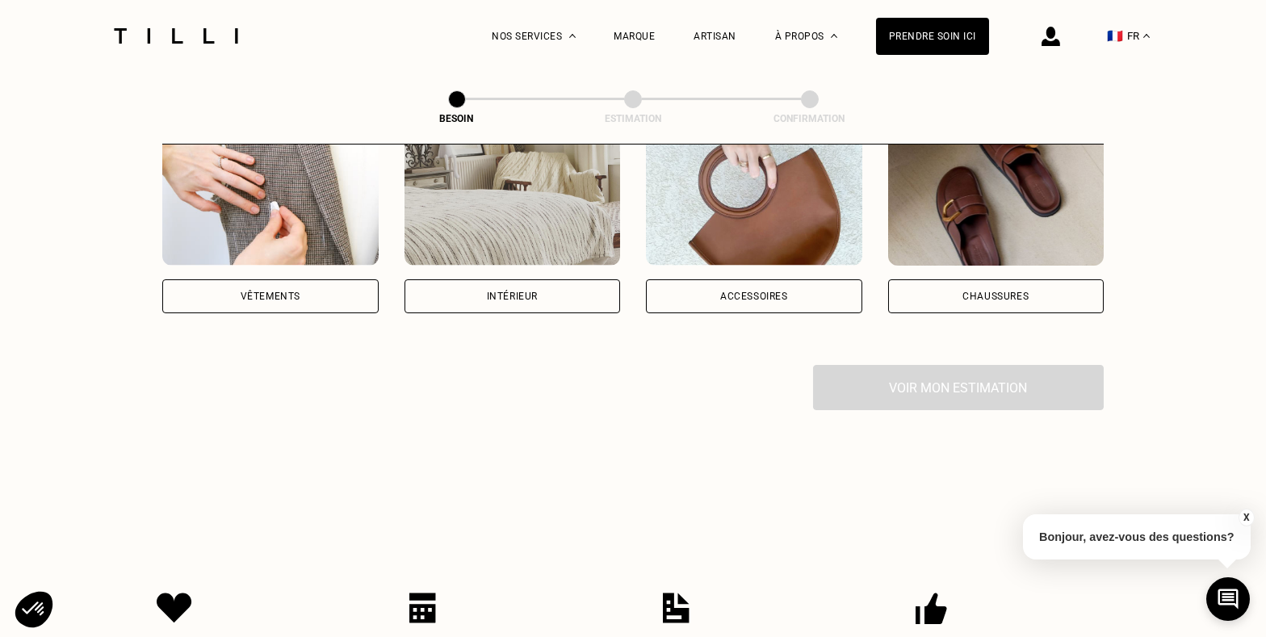
scroll to position [270, 0]
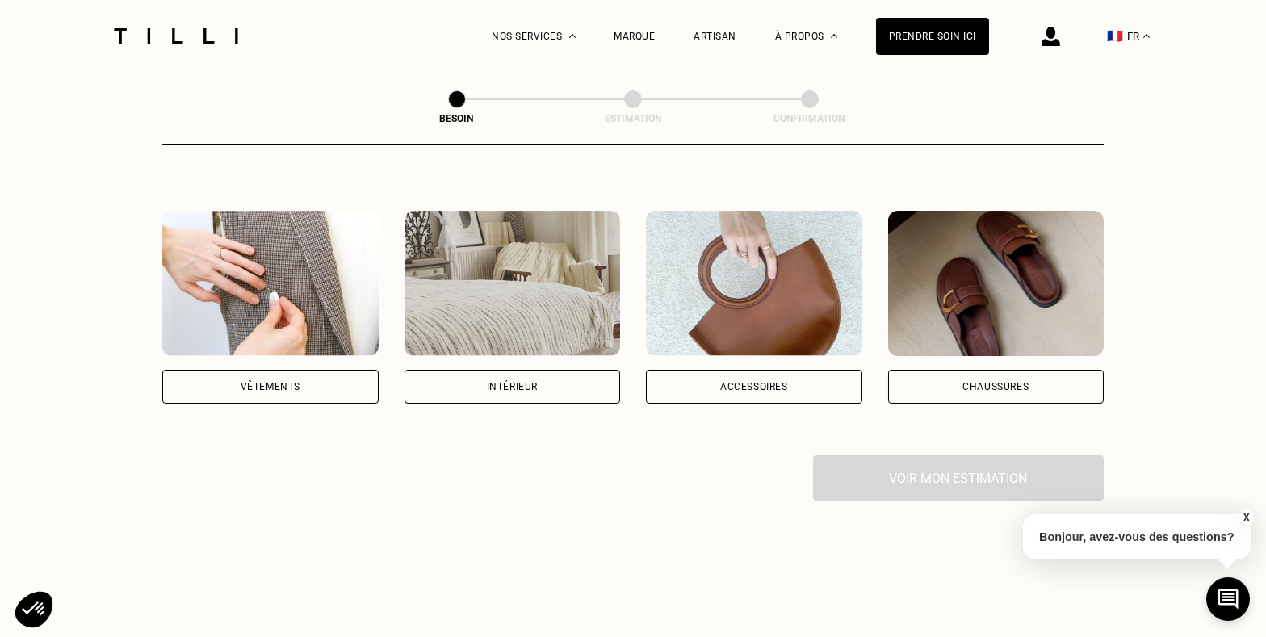
click at [277, 373] on div "Vêtements" at bounding box center [270, 387] width 216 height 34
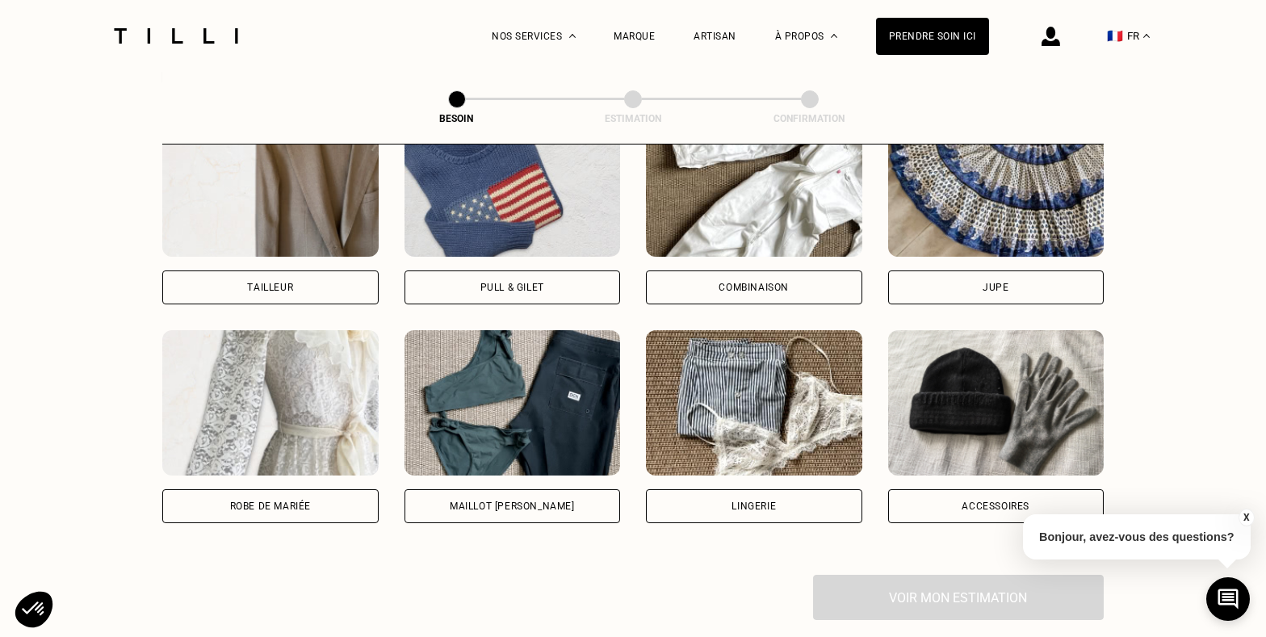
scroll to position [664, 0]
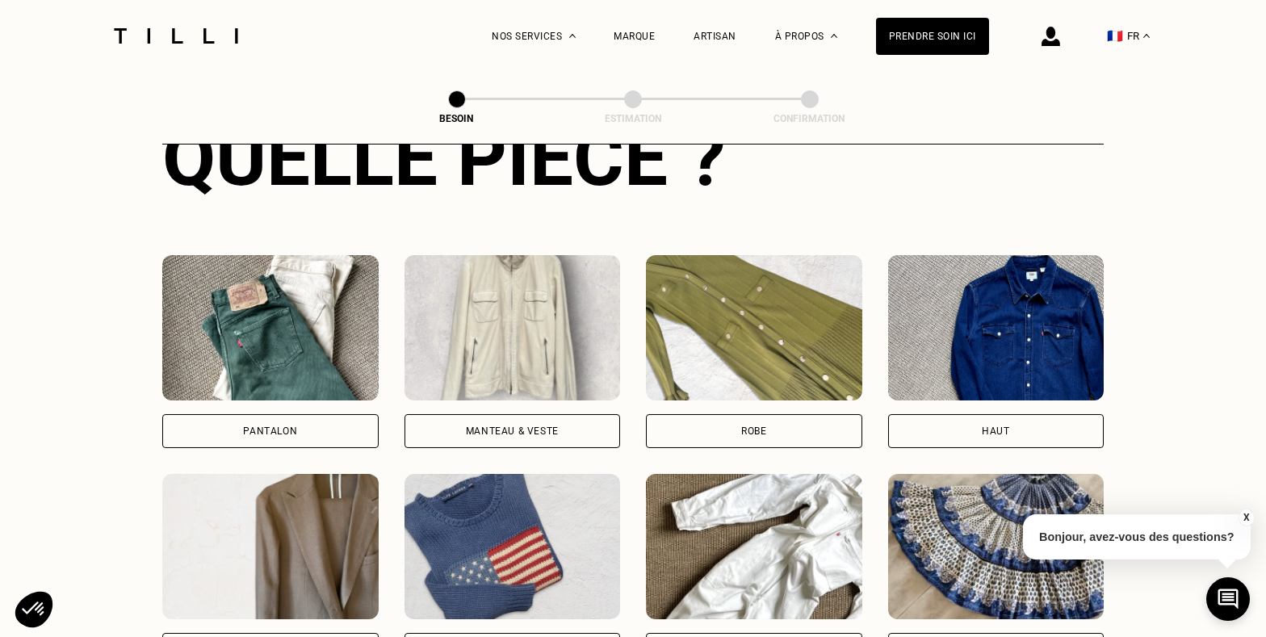
click at [337, 414] on div "Pantalon" at bounding box center [270, 431] width 216 height 34
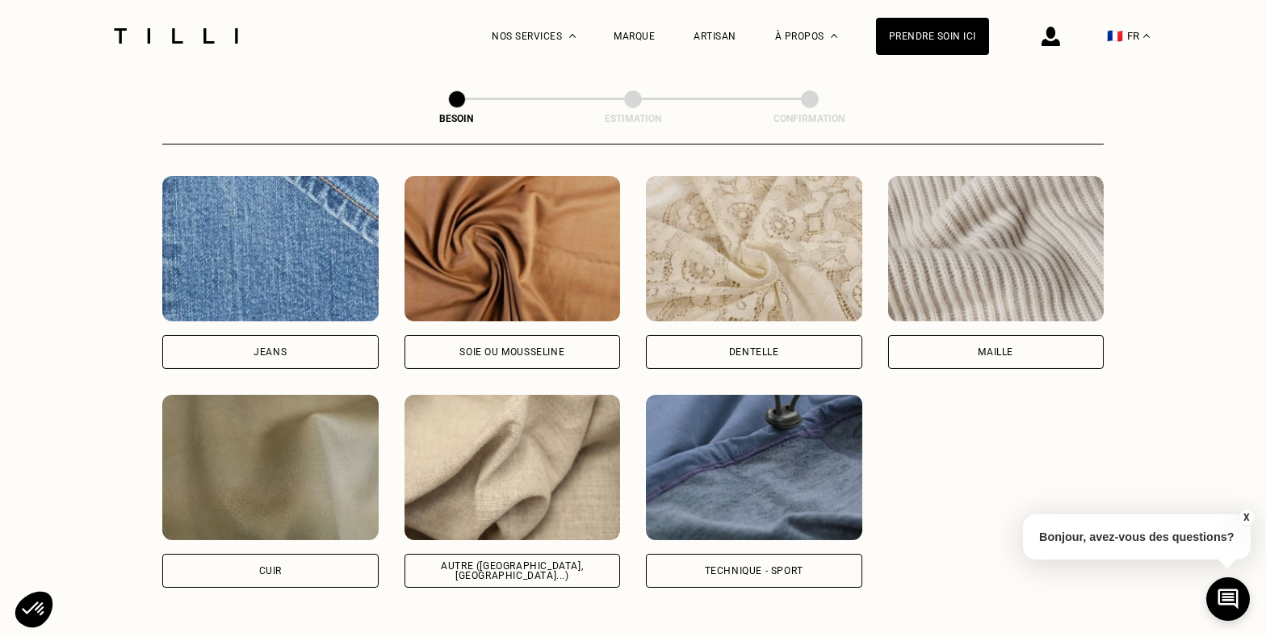
scroll to position [1580, 0]
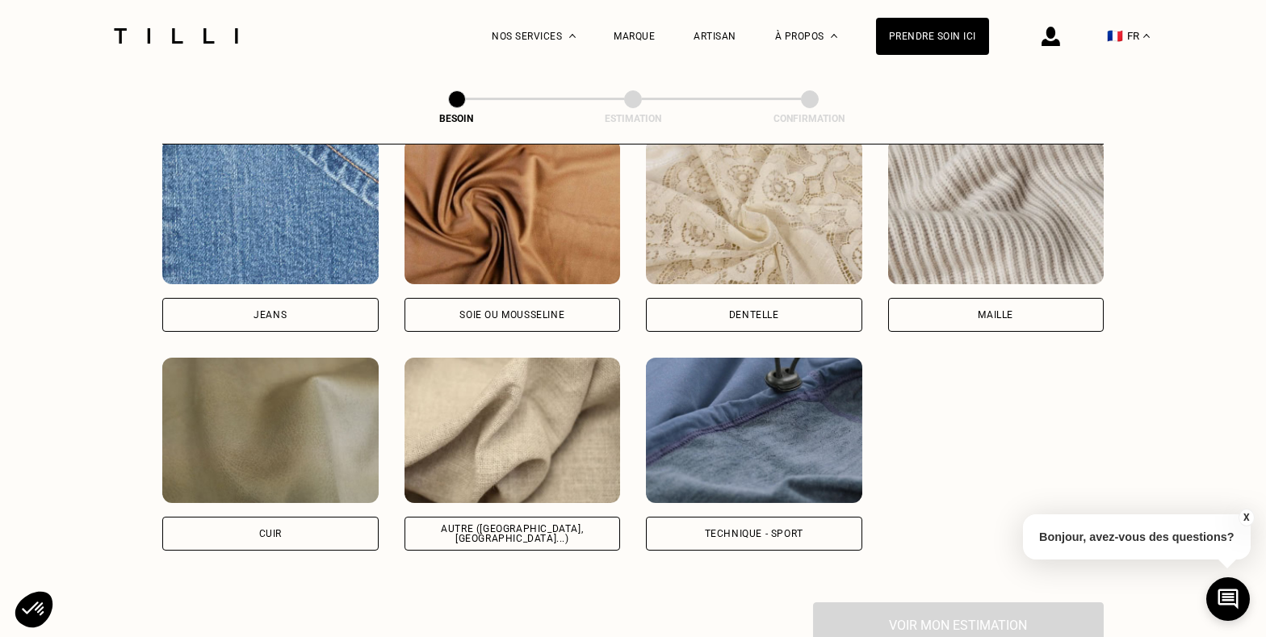
click at [502, 523] on div "Autre ([GEOGRAPHIC_DATA], [GEOGRAPHIC_DATA]...)" at bounding box center [512, 534] width 216 height 34
select select "FR"
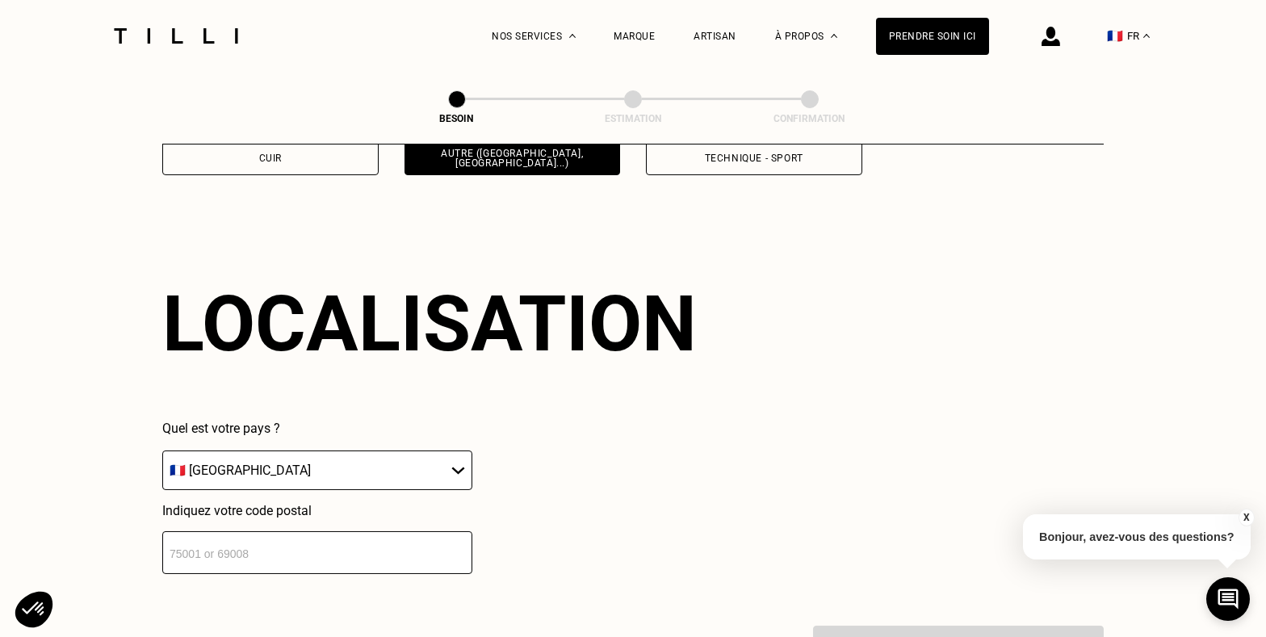
scroll to position [2162, 0]
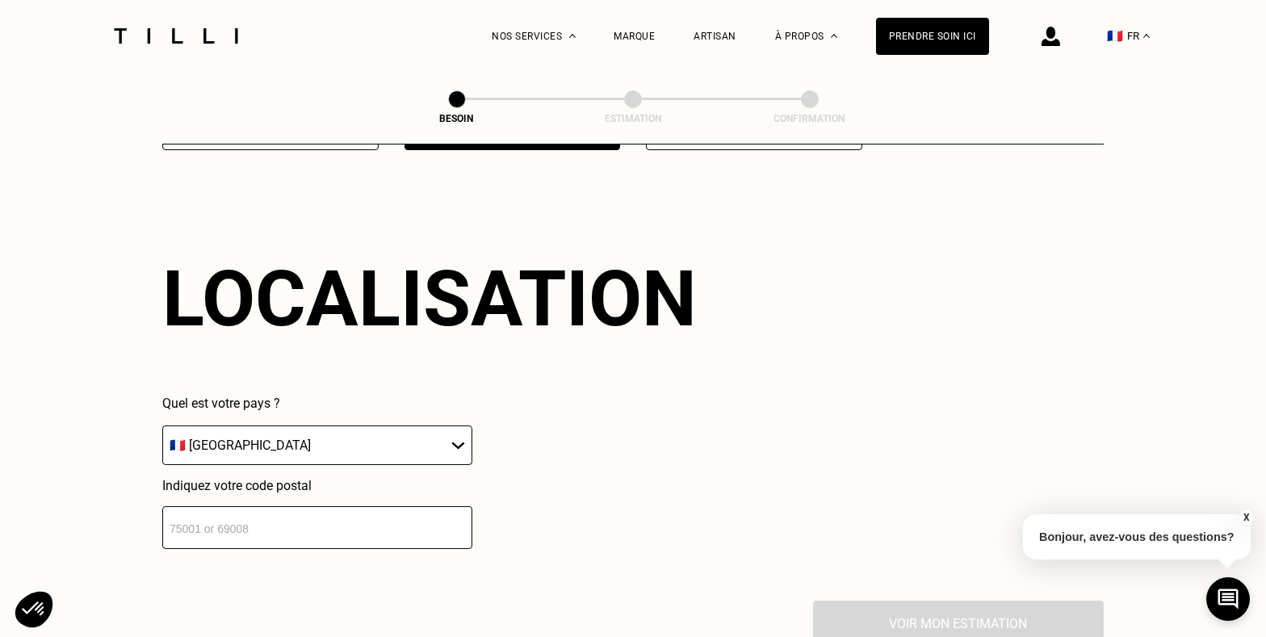
click at [259, 513] on input "number" at bounding box center [317, 527] width 310 height 43
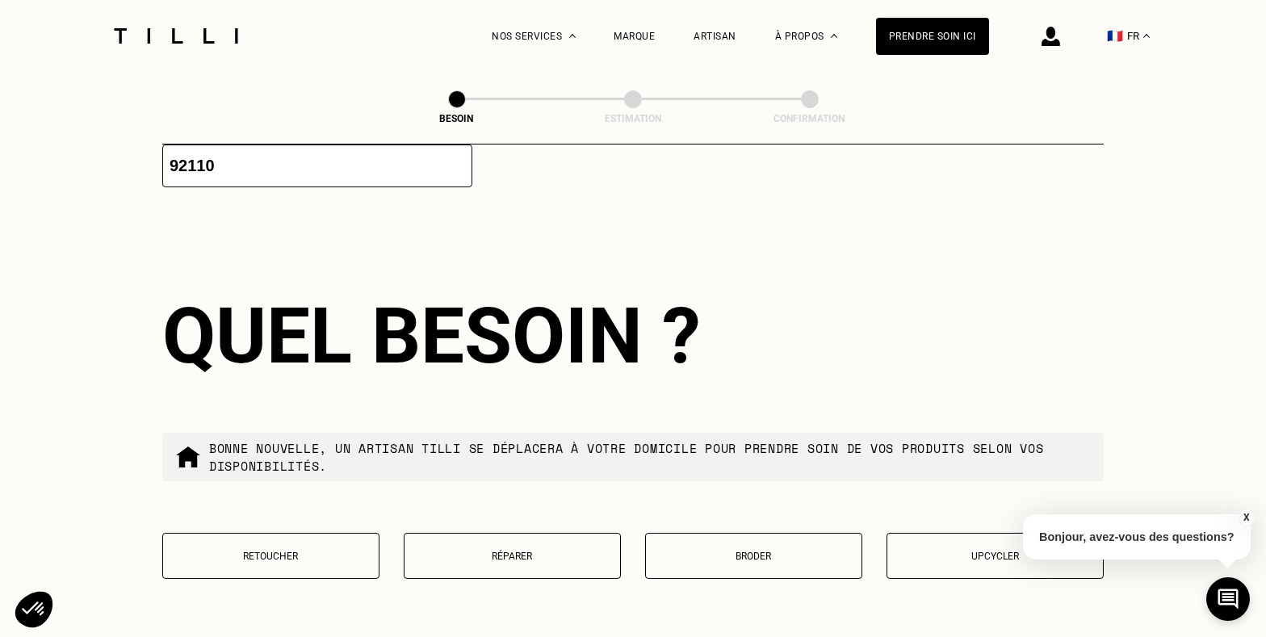
scroll to position [2563, 0]
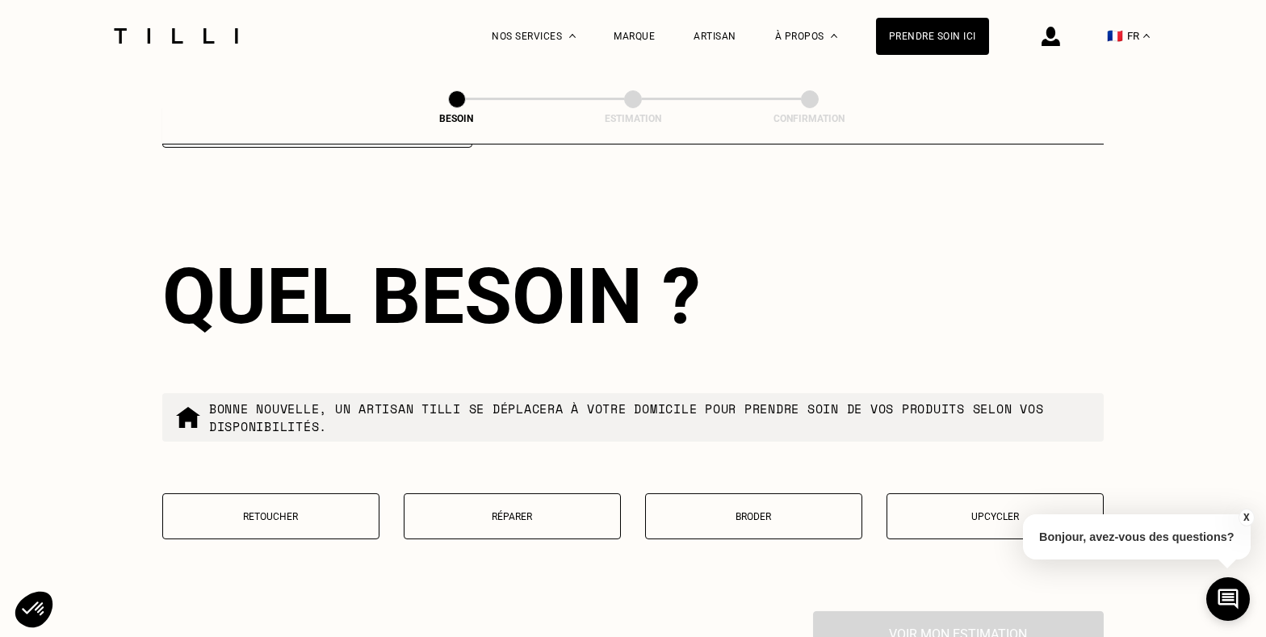
type input "92110"
click at [319, 493] on button "Retoucher" at bounding box center [270, 516] width 217 height 46
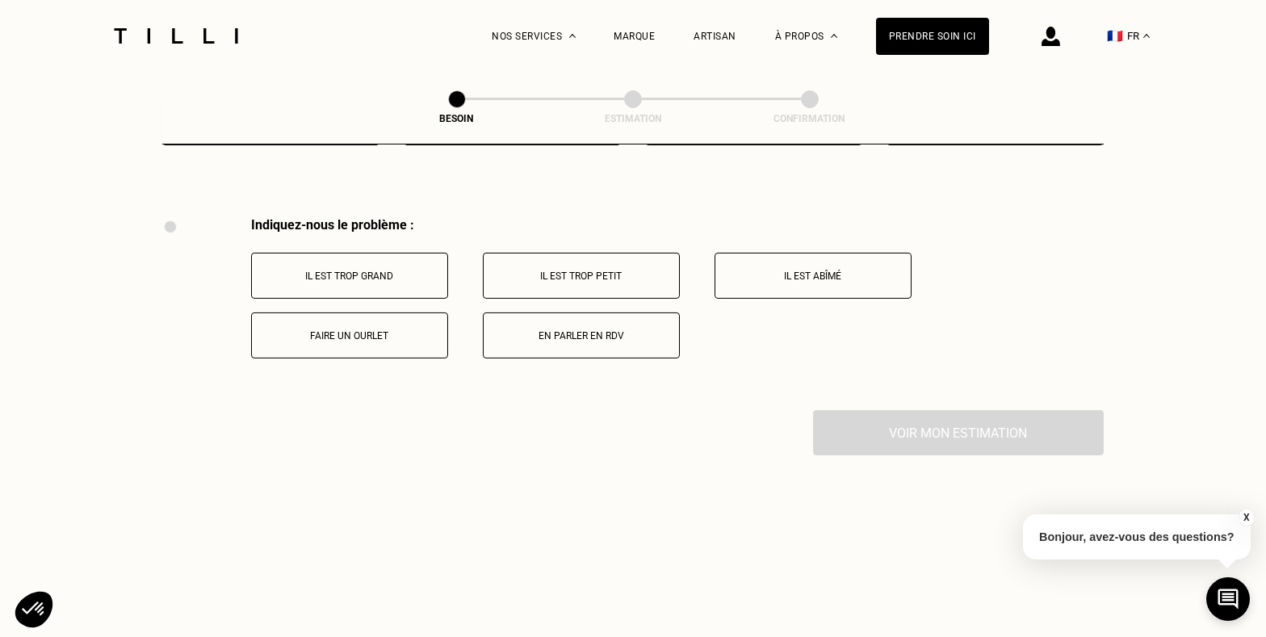
scroll to position [2975, 0]
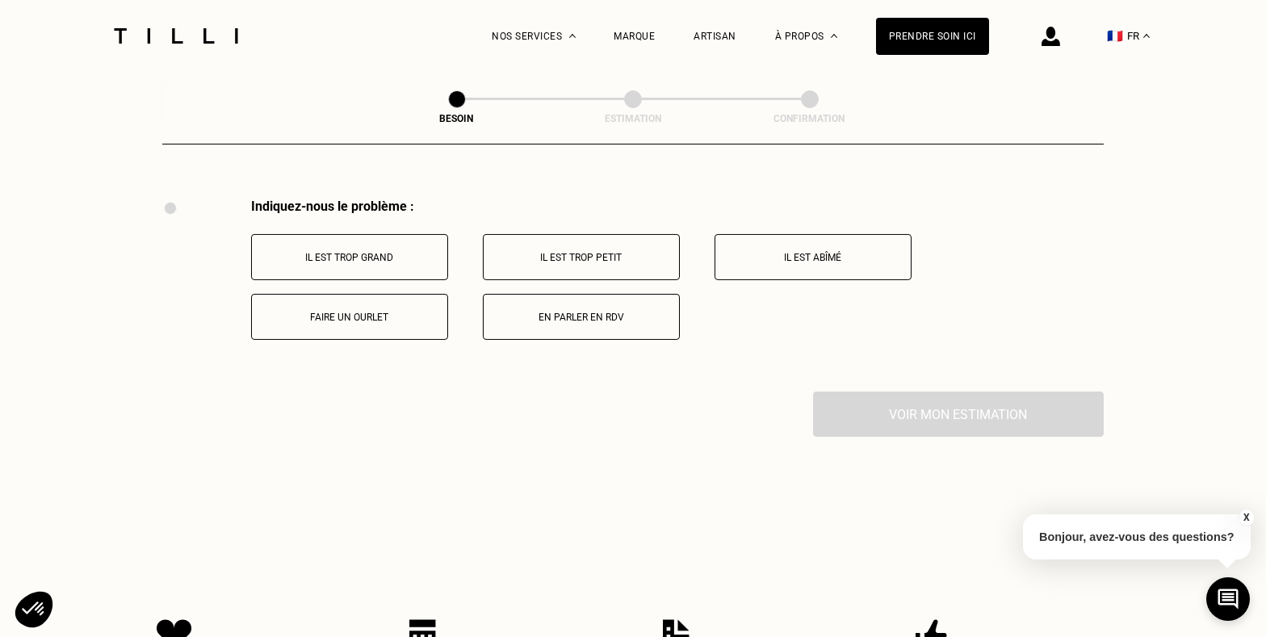
click at [357, 305] on button "Faire un ourlet" at bounding box center [349, 317] width 197 height 46
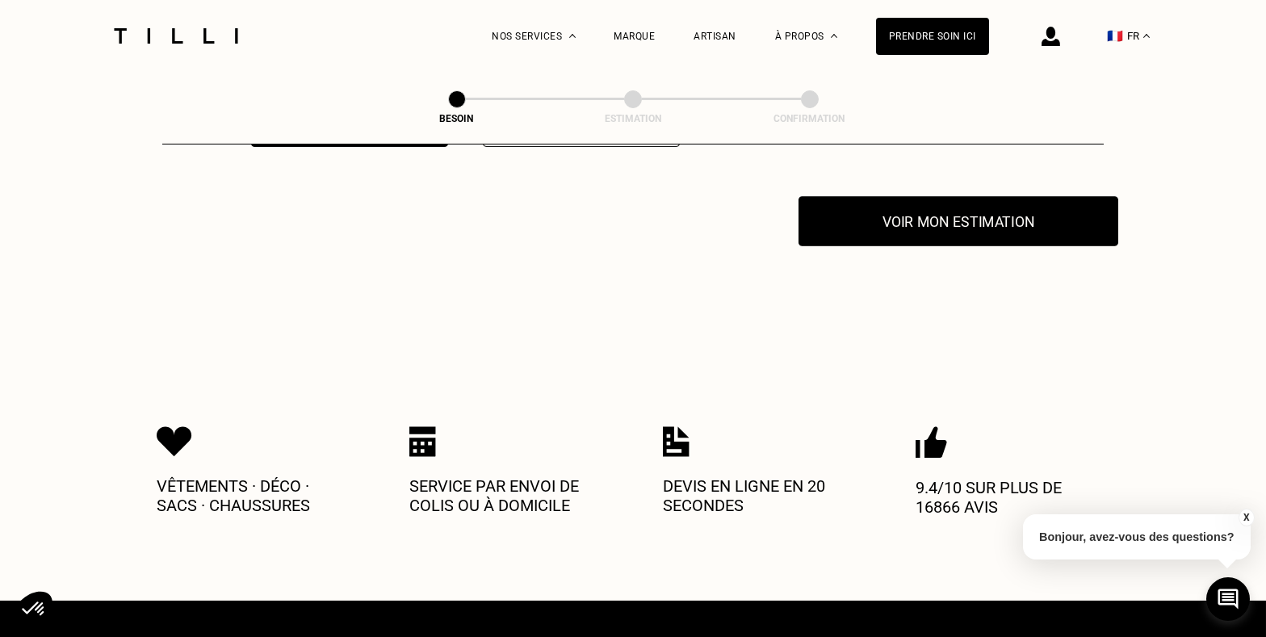
scroll to position [3078, 0]
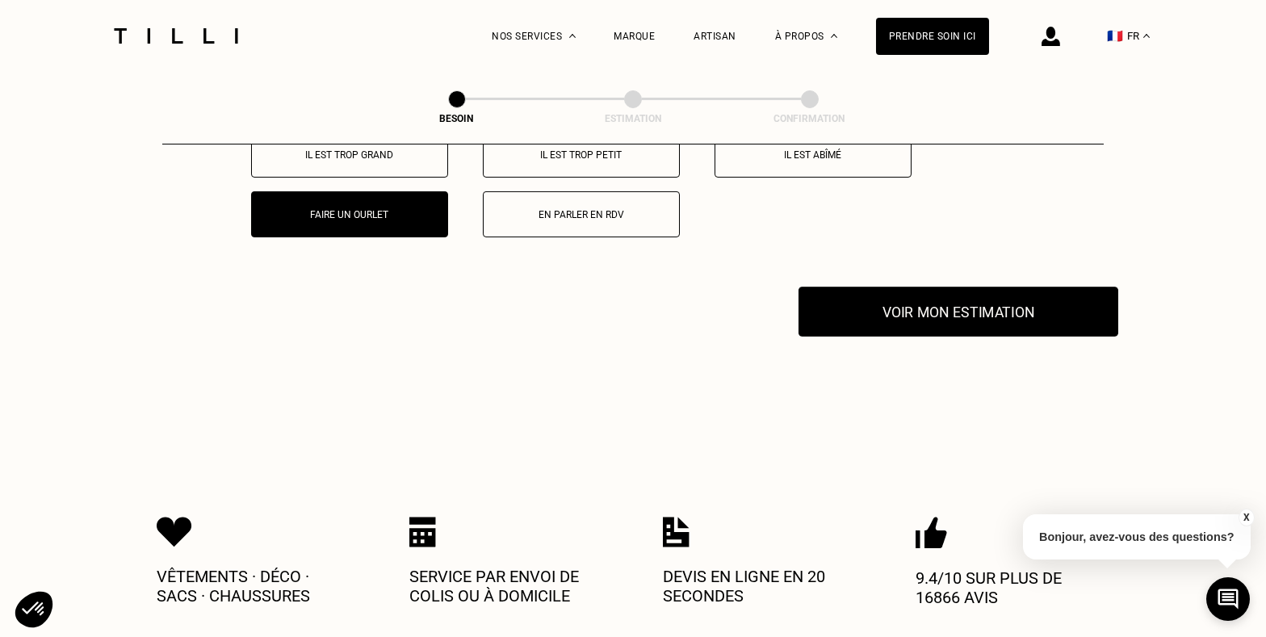
click at [891, 300] on button "Voir mon estimation" at bounding box center [958, 312] width 320 height 50
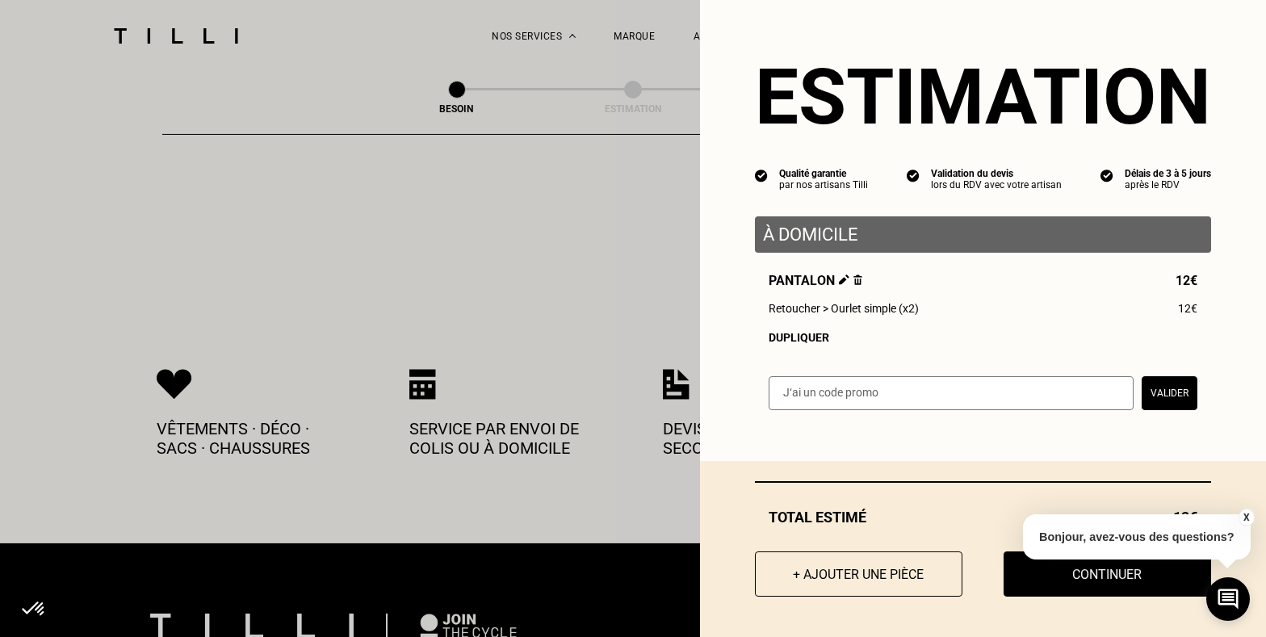
scroll to position [3349, 0]
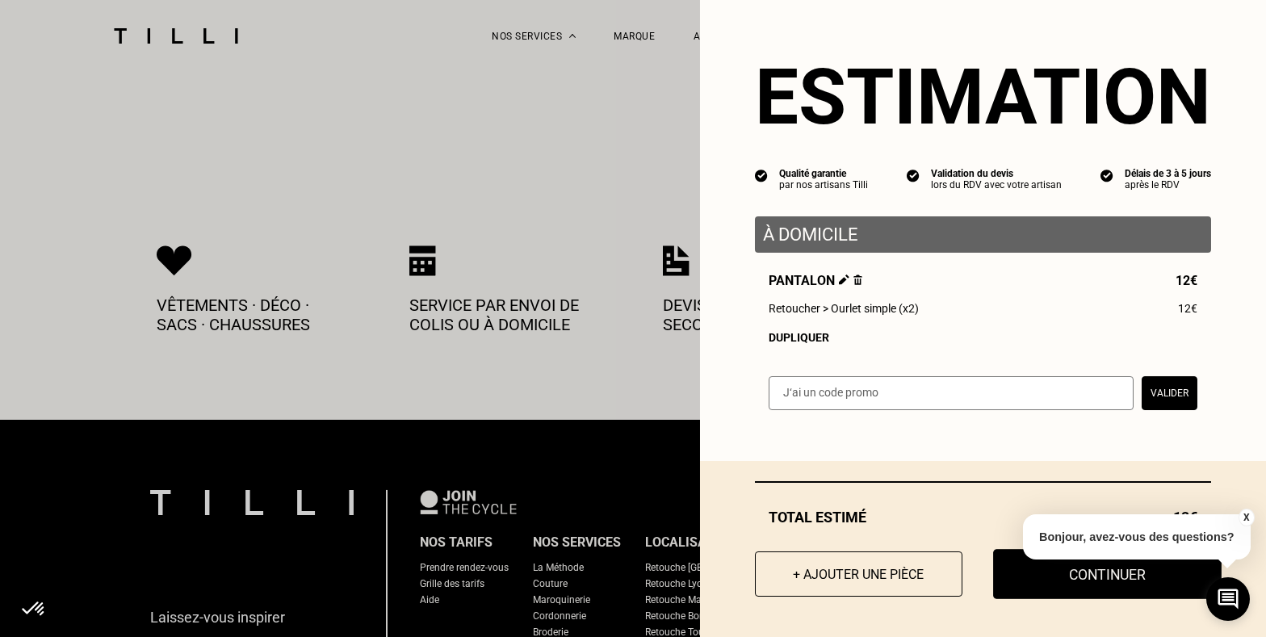
click at [1105, 586] on button "Continuer" at bounding box center [1107, 574] width 228 height 50
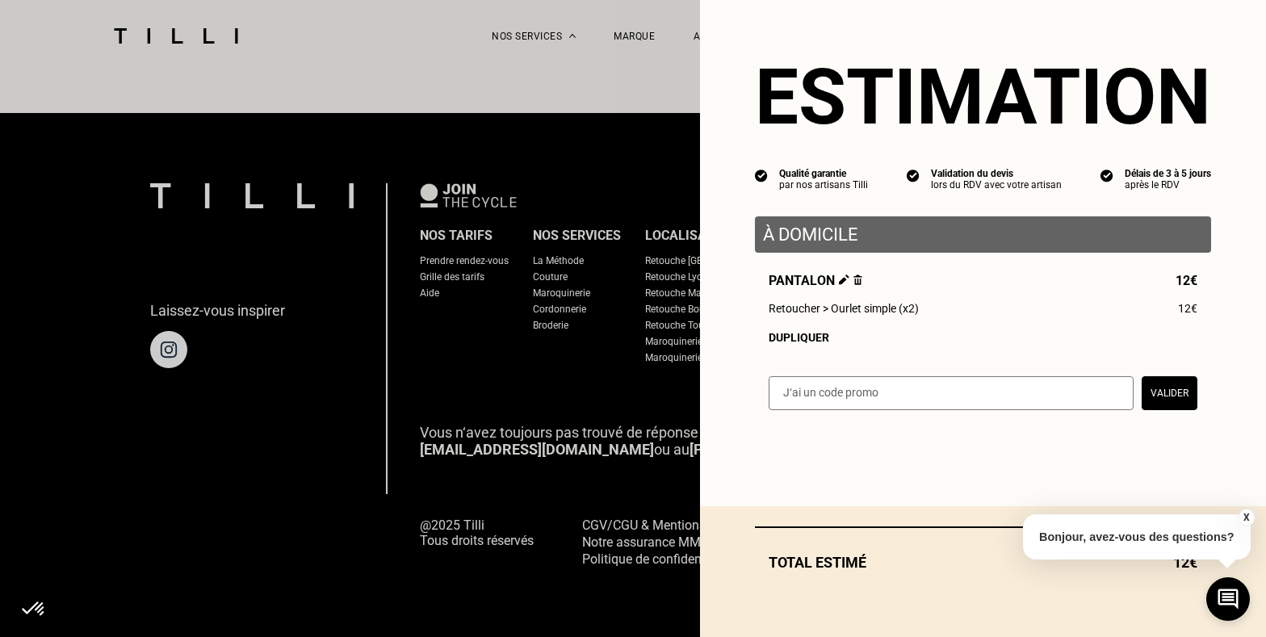
scroll to position [994, 0]
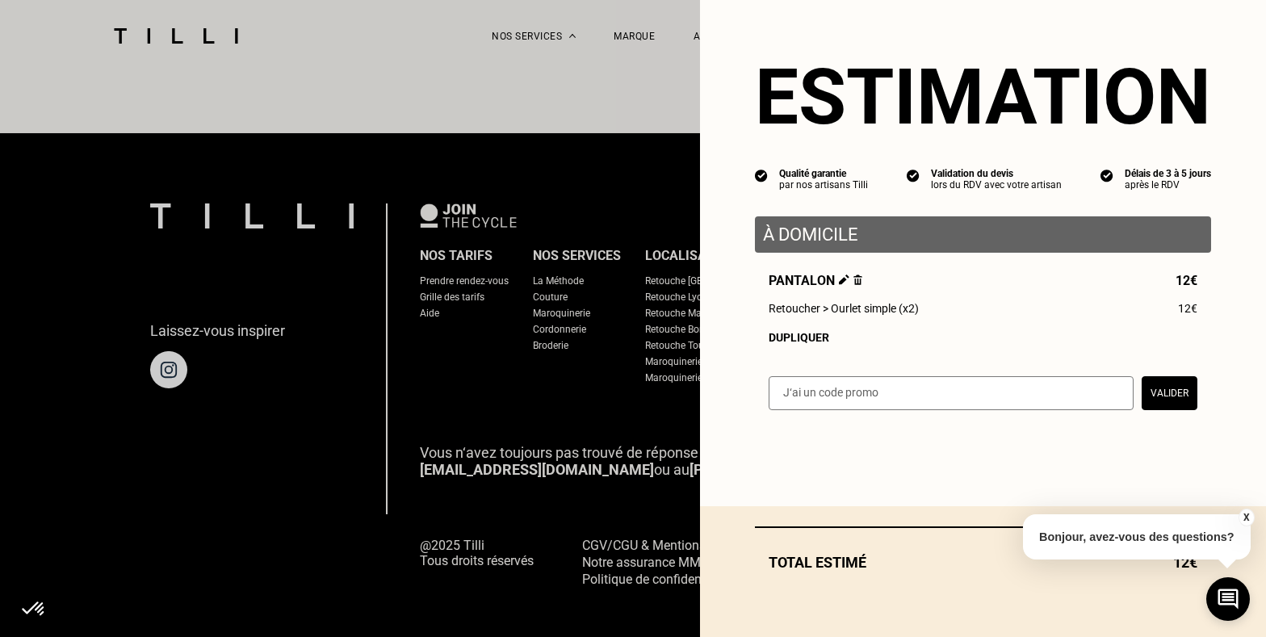
select select "FR"
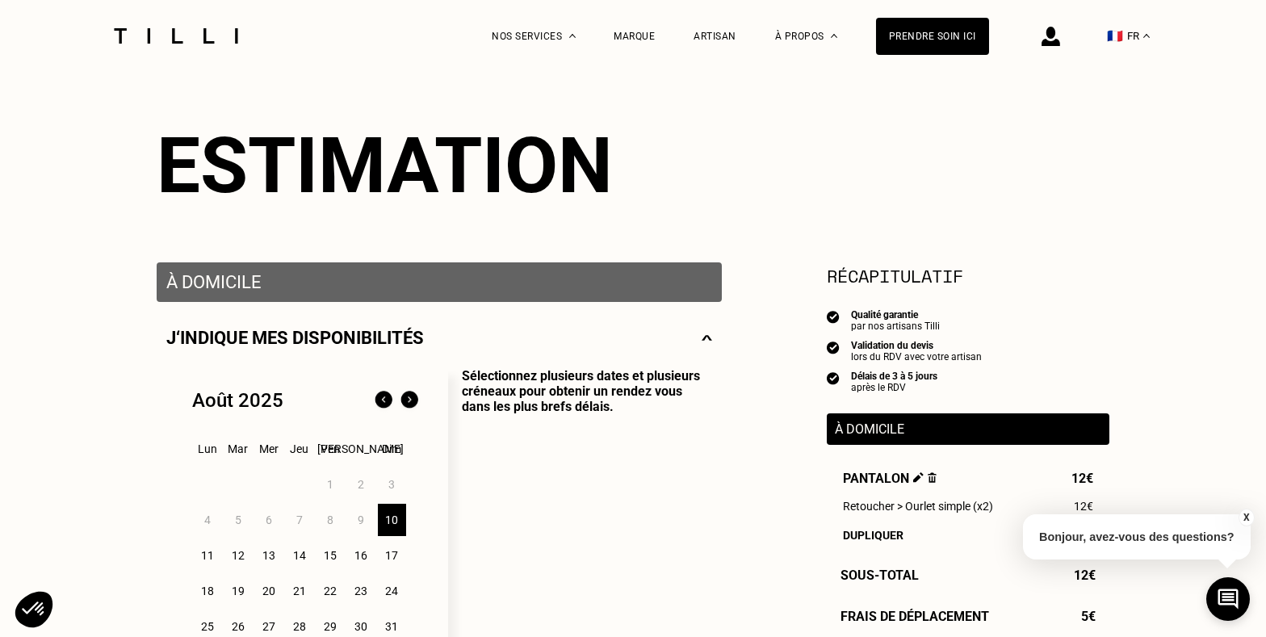
scroll to position [270, 0]
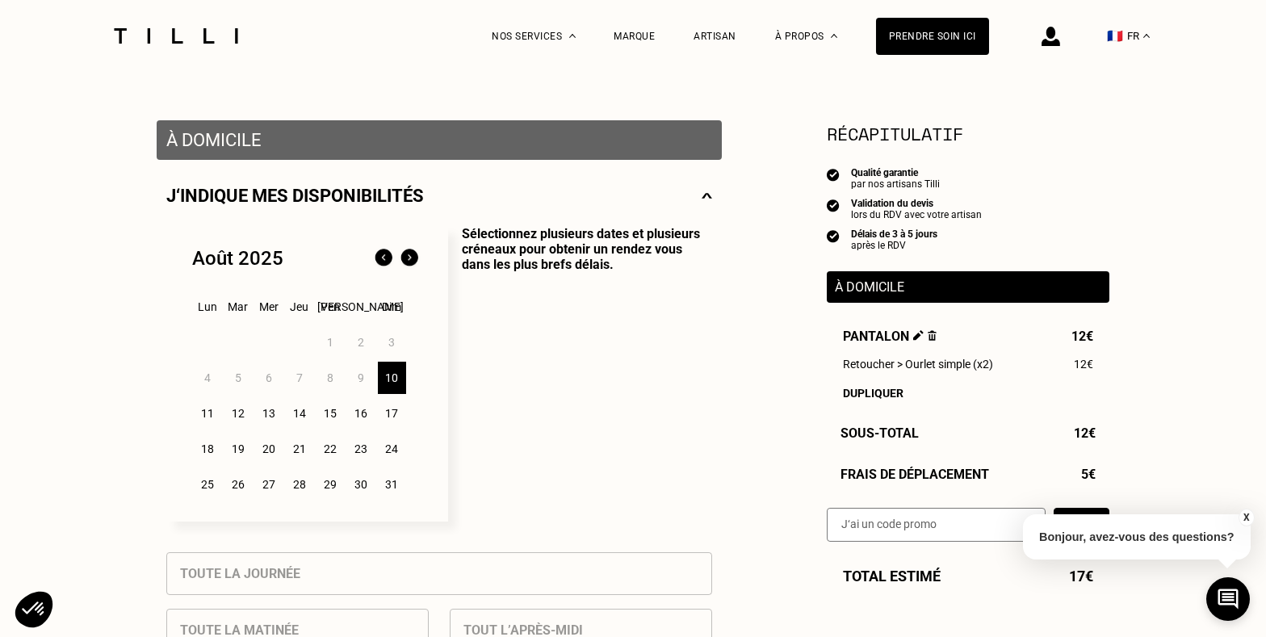
click at [379, 382] on div "10" at bounding box center [392, 378] width 28 height 32
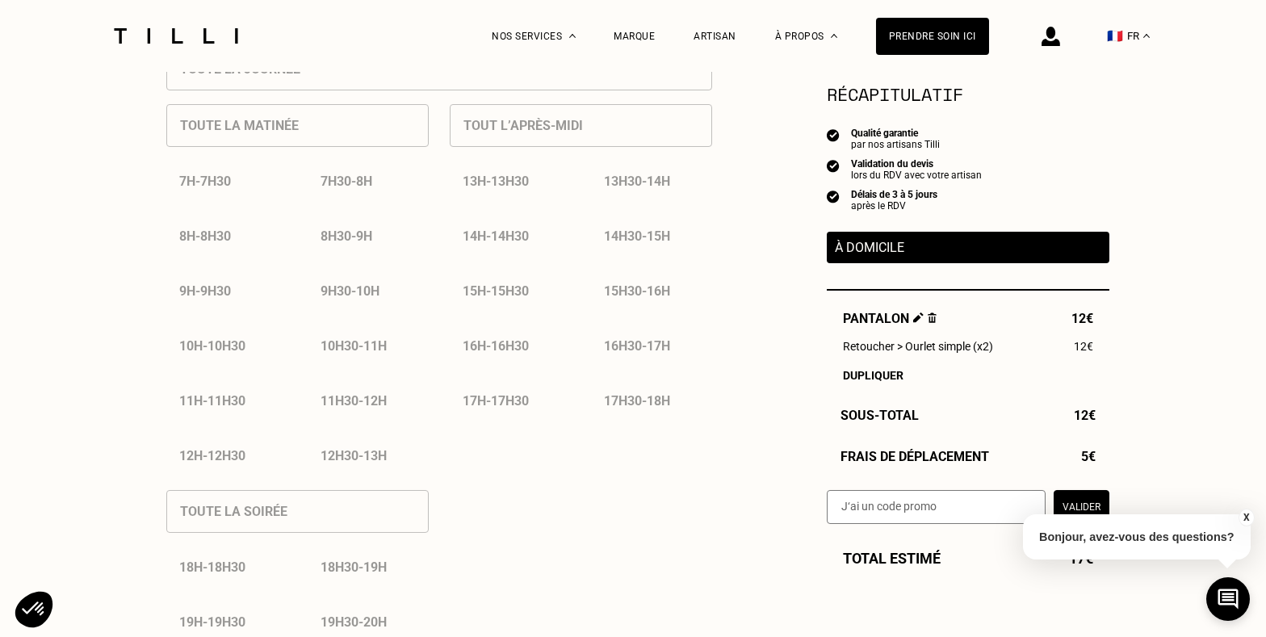
scroll to position [994, 0]
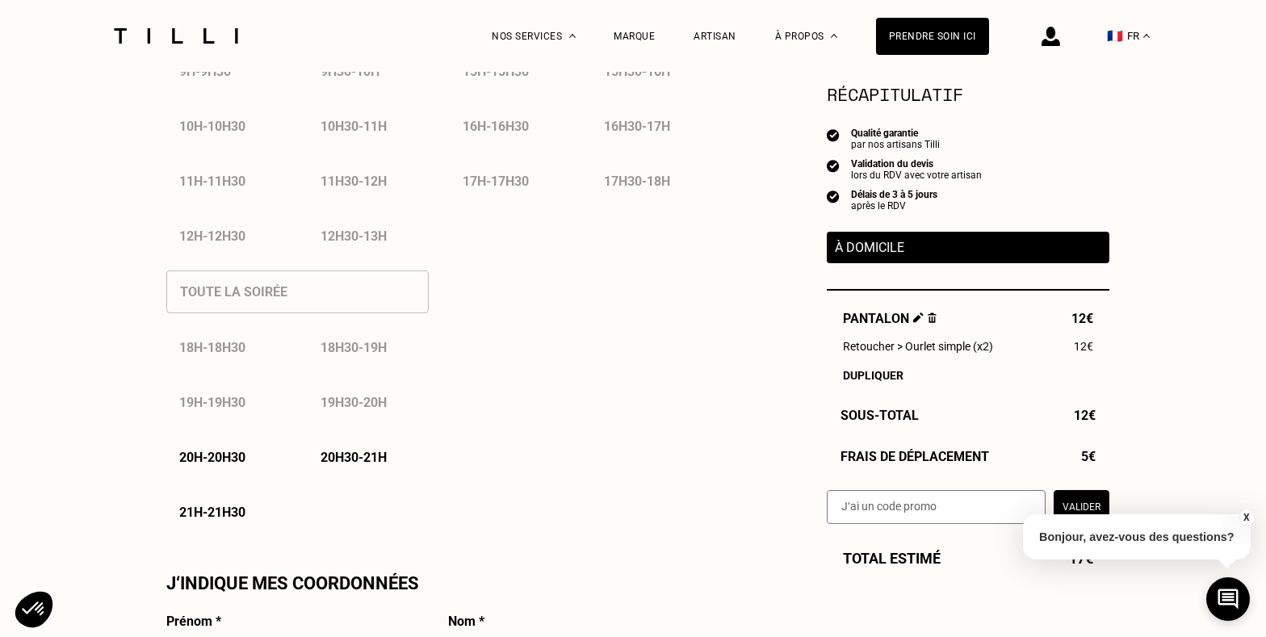
click at [228, 465] on p "20h - 20h30" at bounding box center [212, 457] width 66 height 15
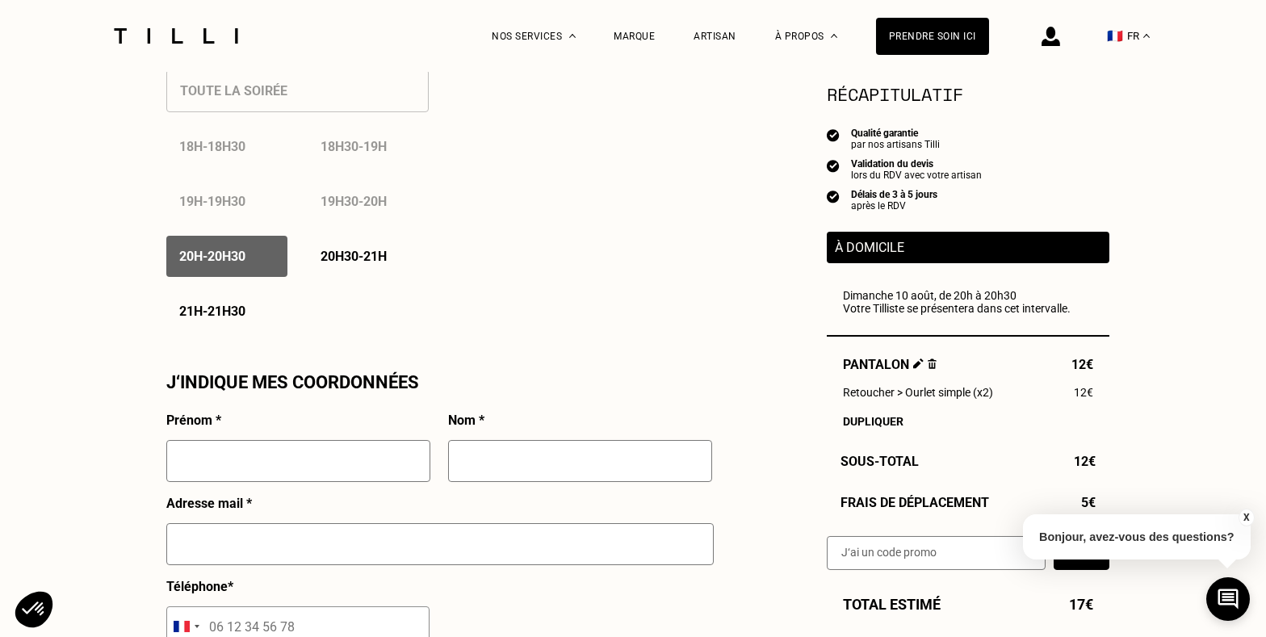
scroll to position [1266, 0]
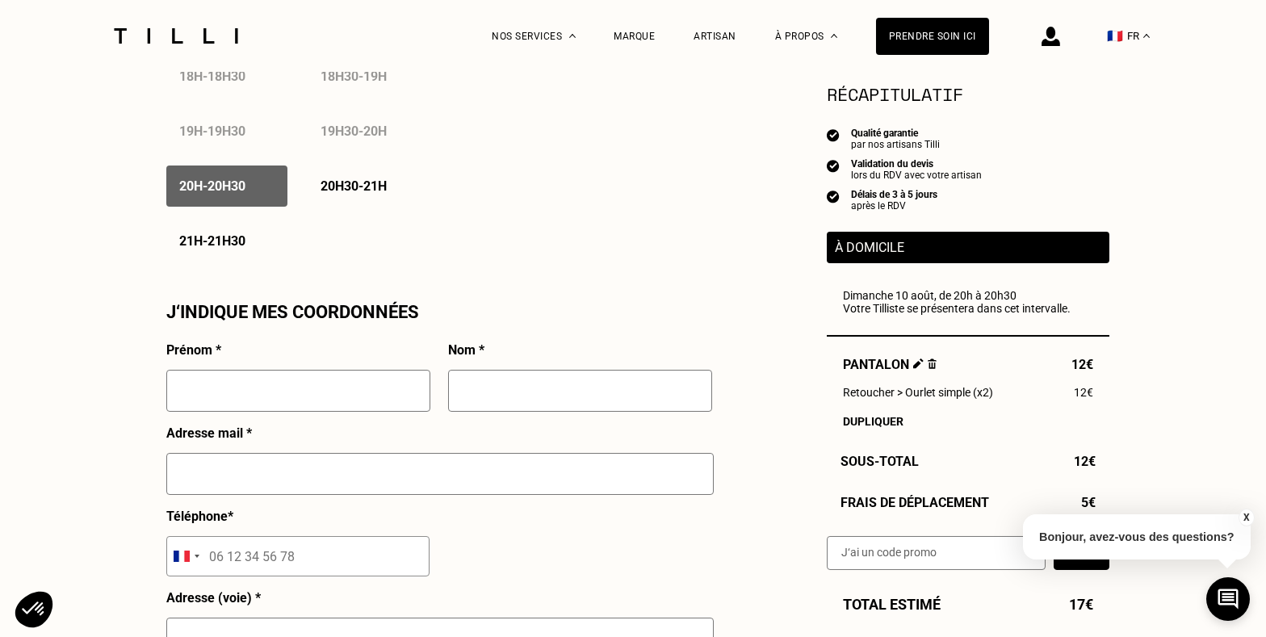
click at [1245, 516] on button "X" at bounding box center [1245, 517] width 16 height 18
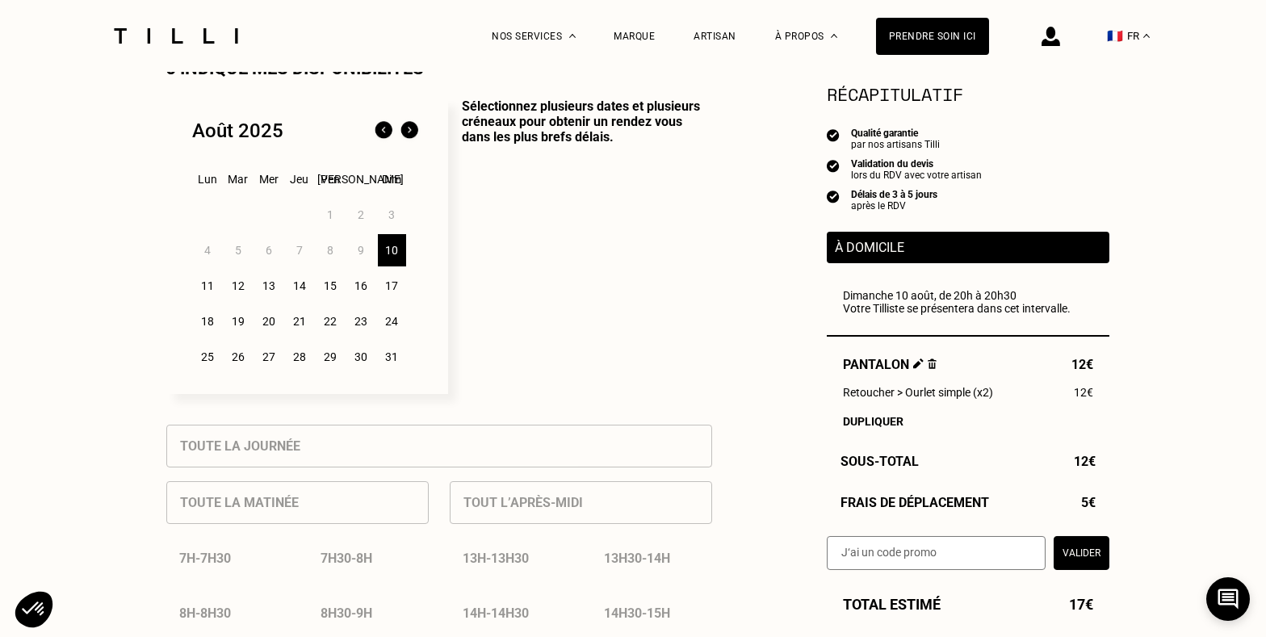
scroll to position [270, 0]
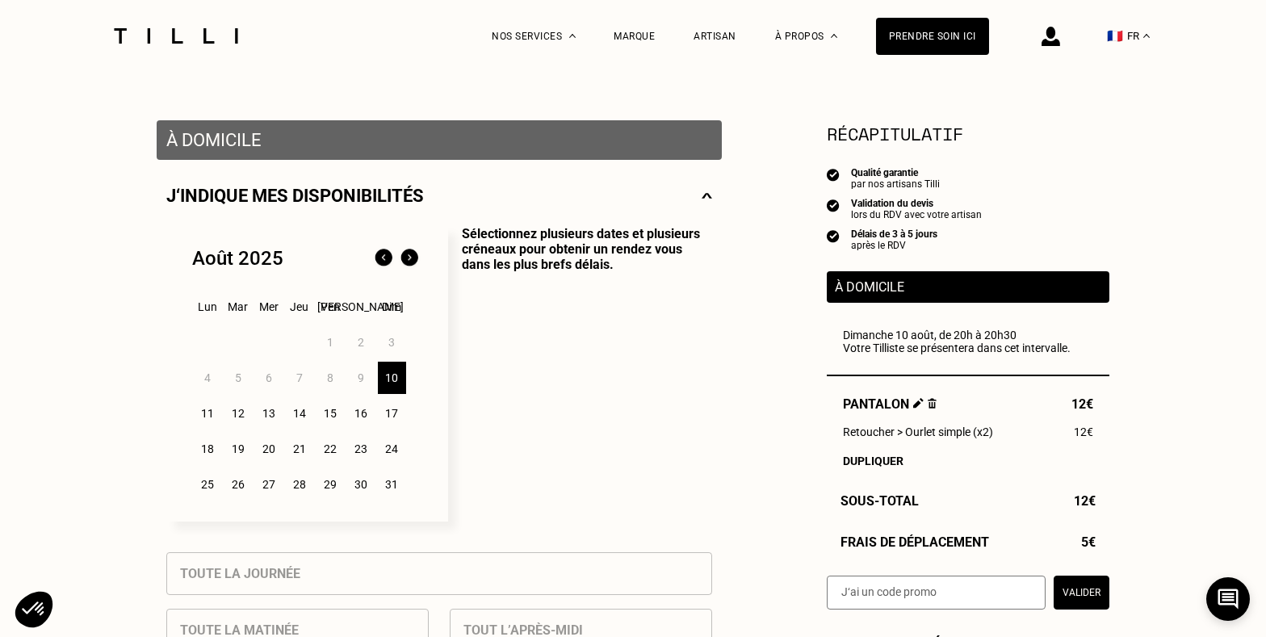
click at [207, 407] on div "11" at bounding box center [208, 413] width 28 height 32
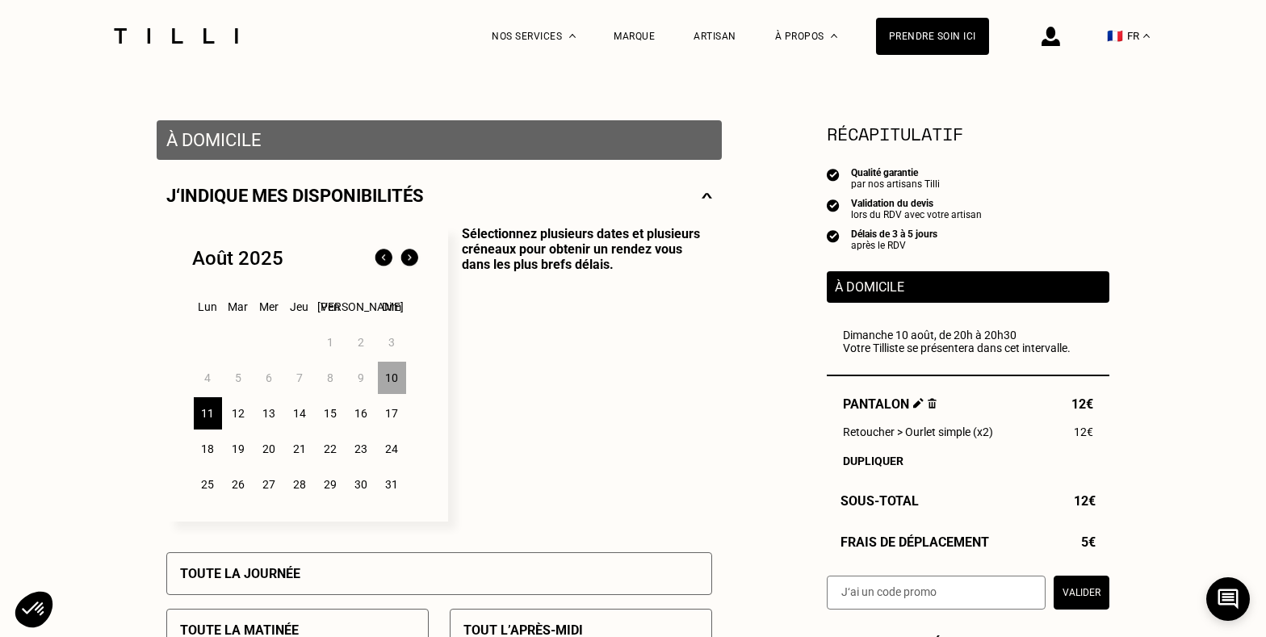
scroll to position [723, 0]
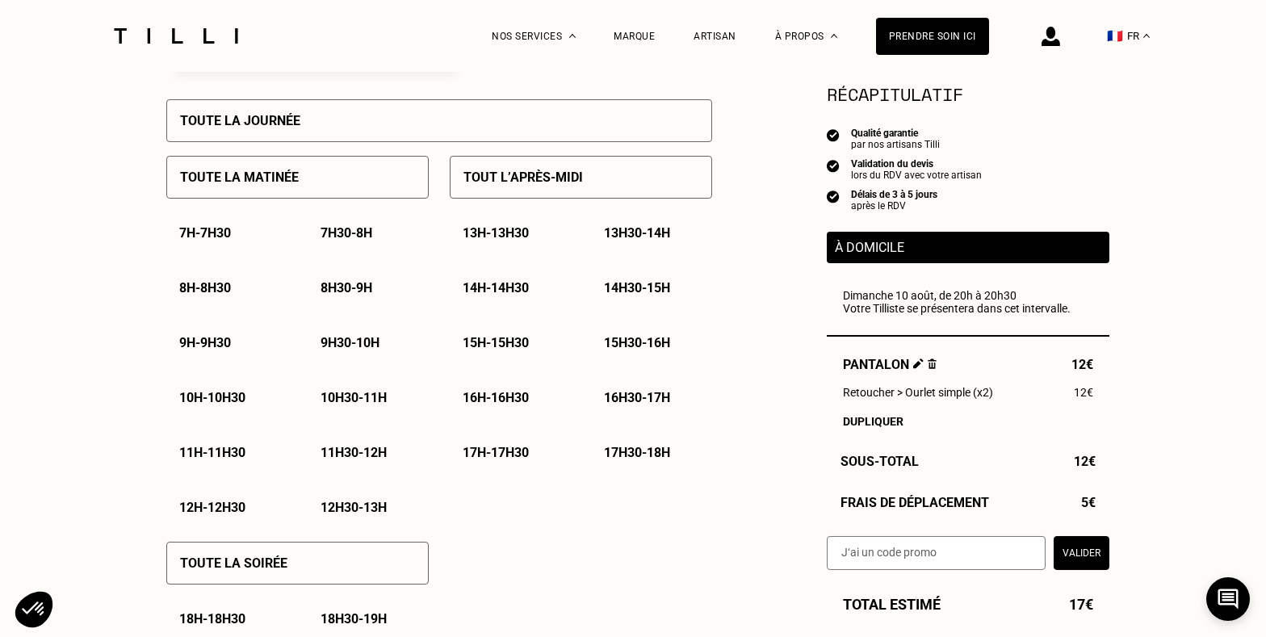
click at [372, 234] on p "7h30 - 8h" at bounding box center [346, 232] width 52 height 15
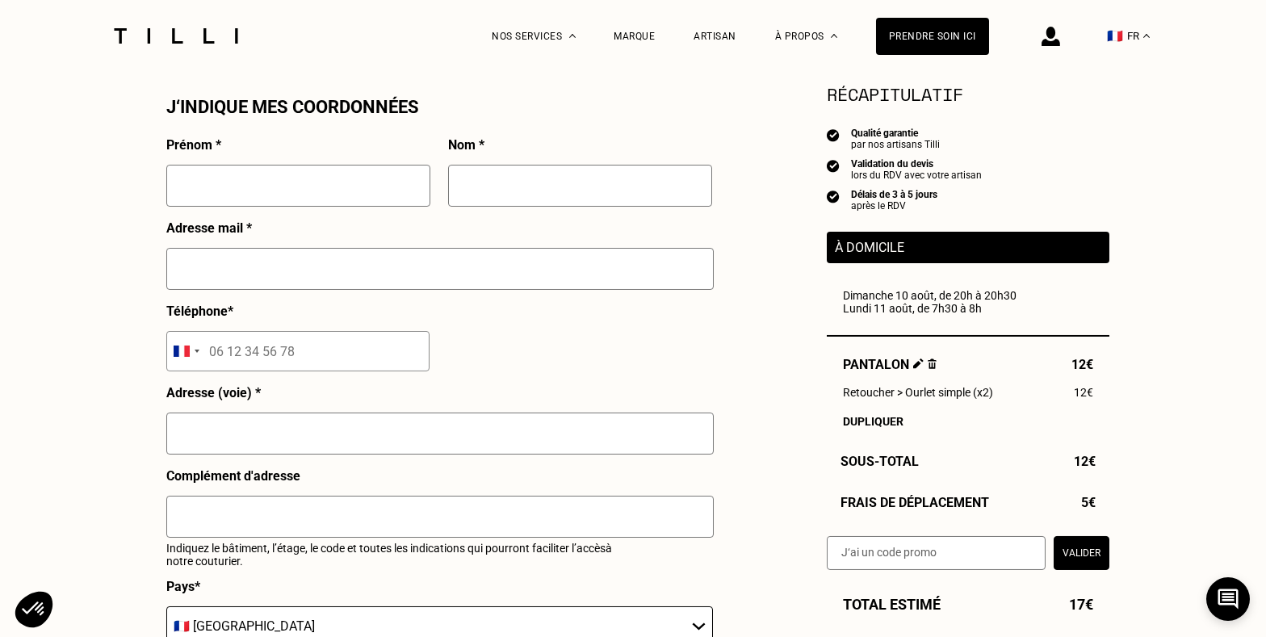
scroll to position [1266, 0]
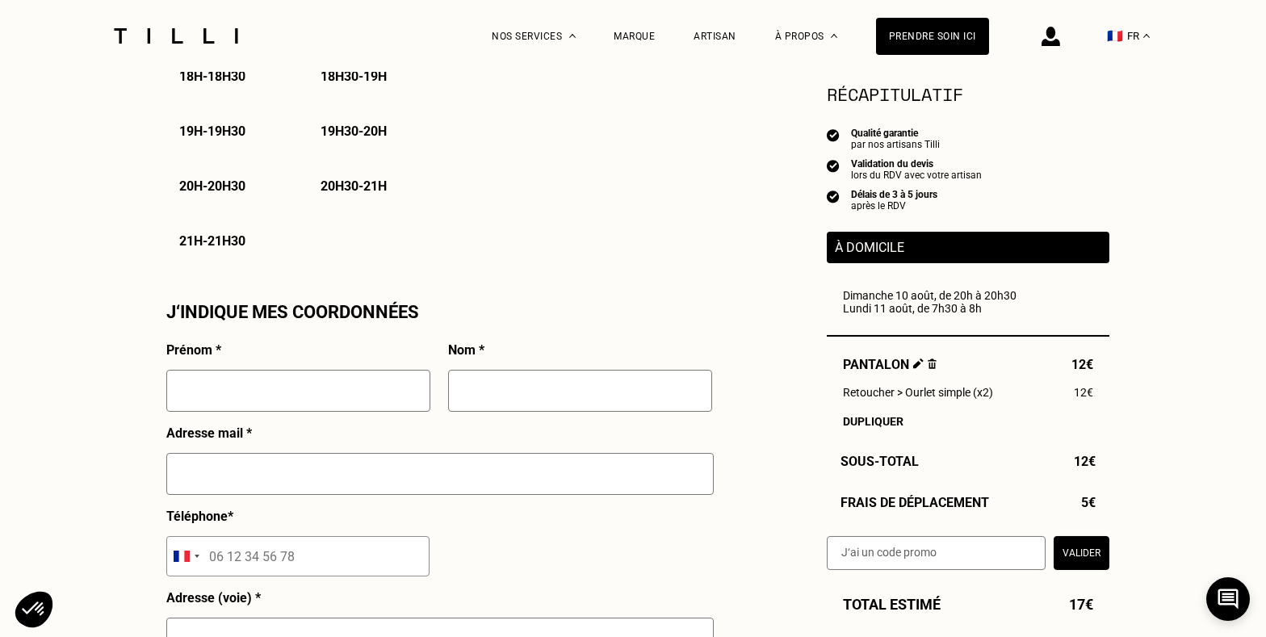
click at [255, 391] on input "text" at bounding box center [298, 391] width 264 height 42
type input "[PERSON_NAME]"
type input "Aoudi"
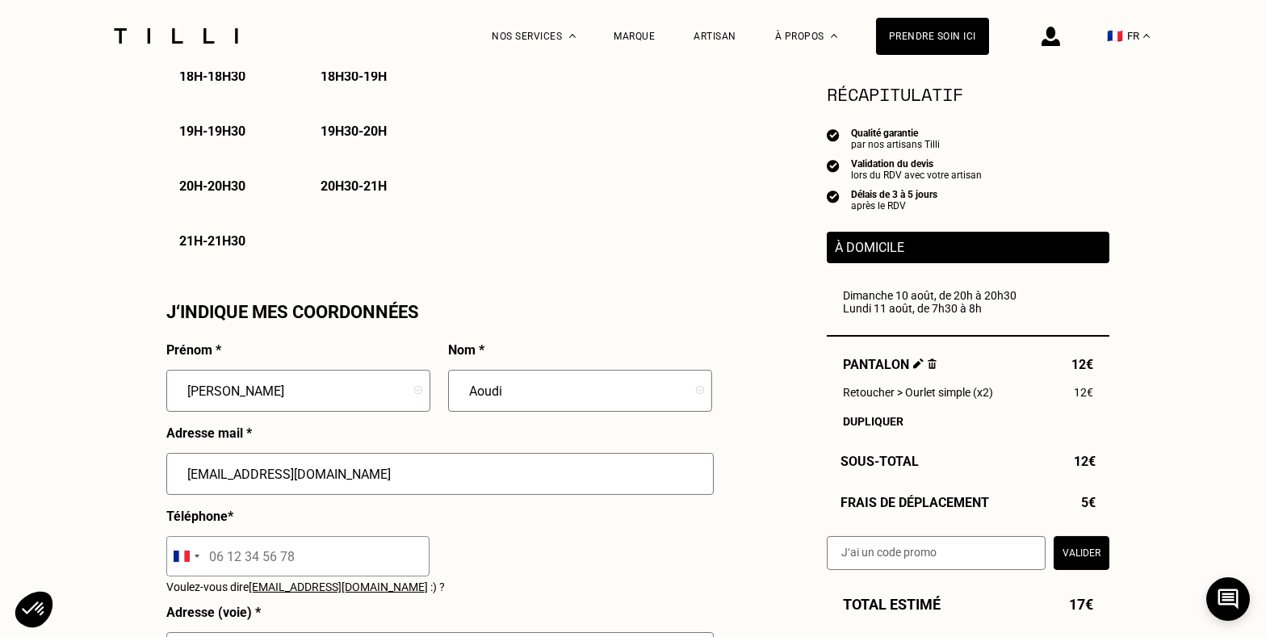
type input "[EMAIL_ADDRESS][DOMAIN_NAME]"
click at [260, 563] on input "tel" at bounding box center [297, 556] width 263 height 40
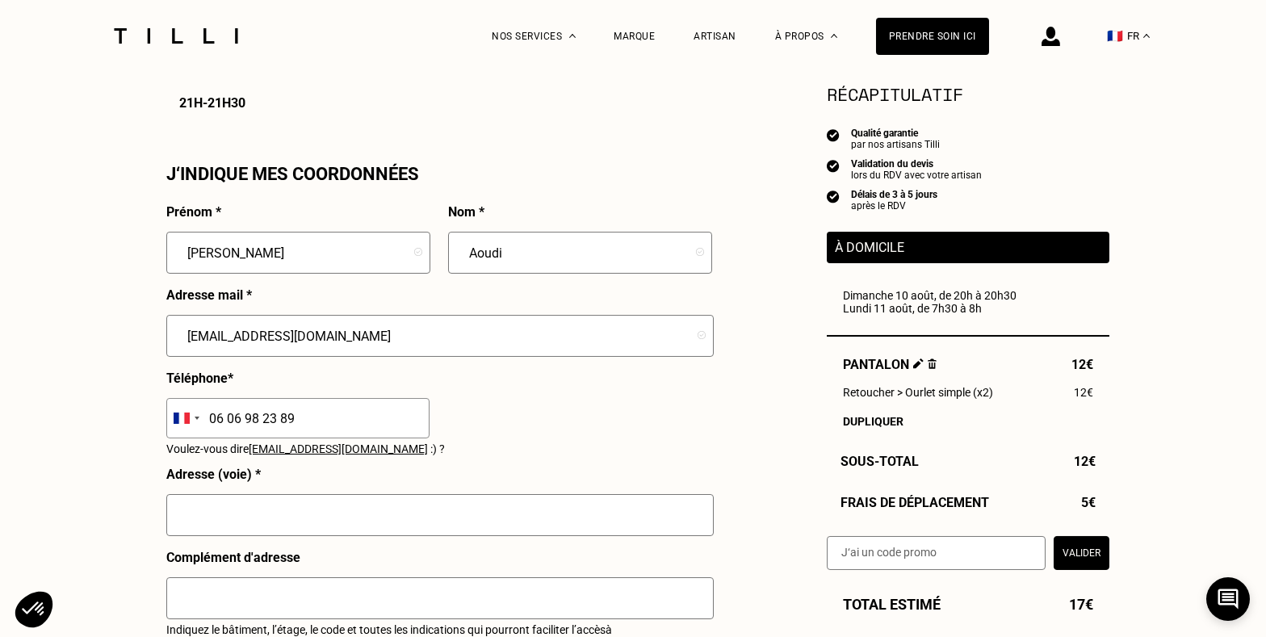
scroll to position [1626, 0]
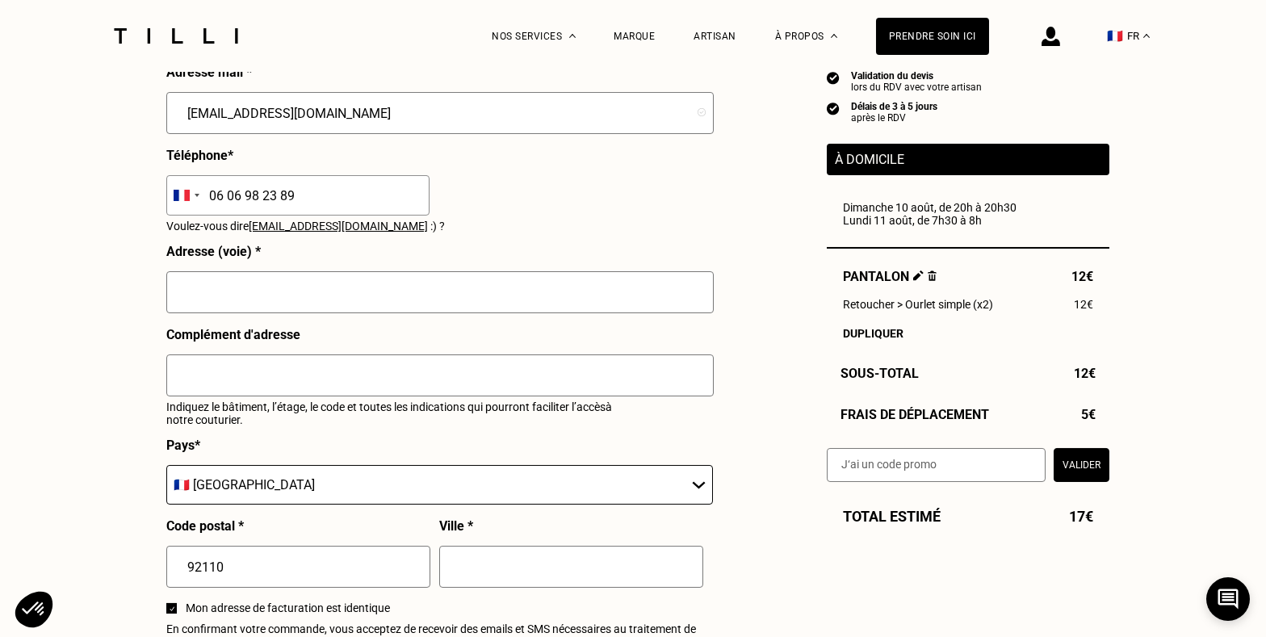
type input "06 06 98 23 89"
click at [178, 303] on input "text" at bounding box center [439, 292] width 547 height 42
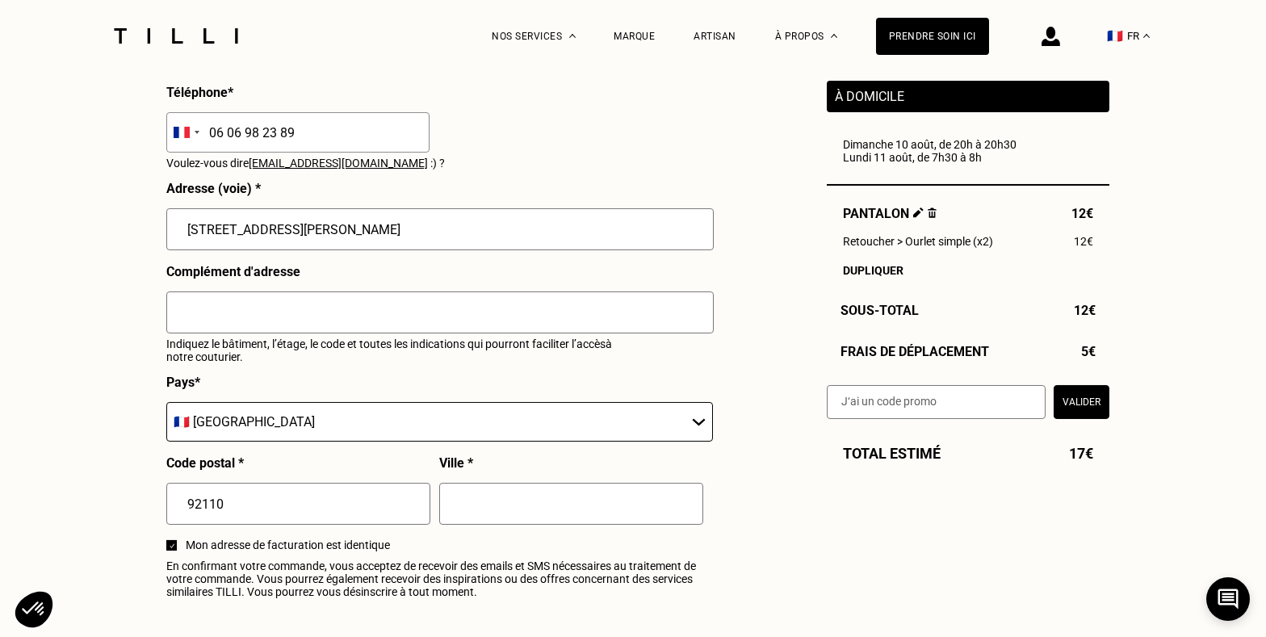
scroll to position [1807, 0]
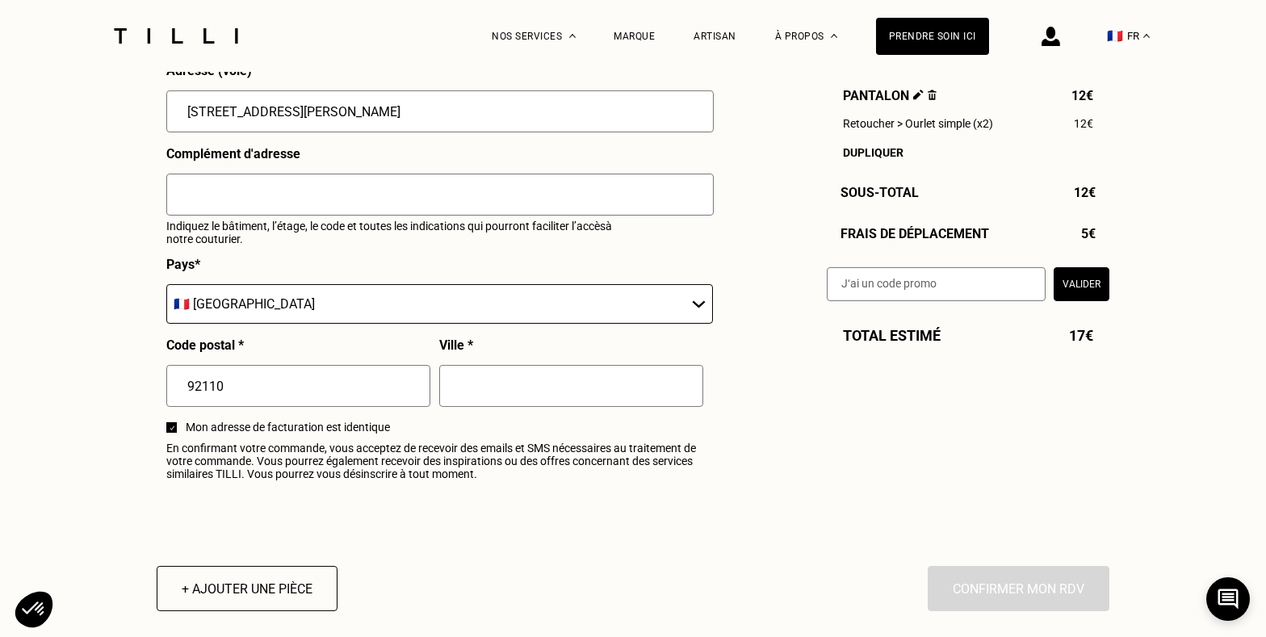
type input "[STREET_ADDRESS][PERSON_NAME]"
click at [468, 390] on input "text" at bounding box center [571, 386] width 264 height 42
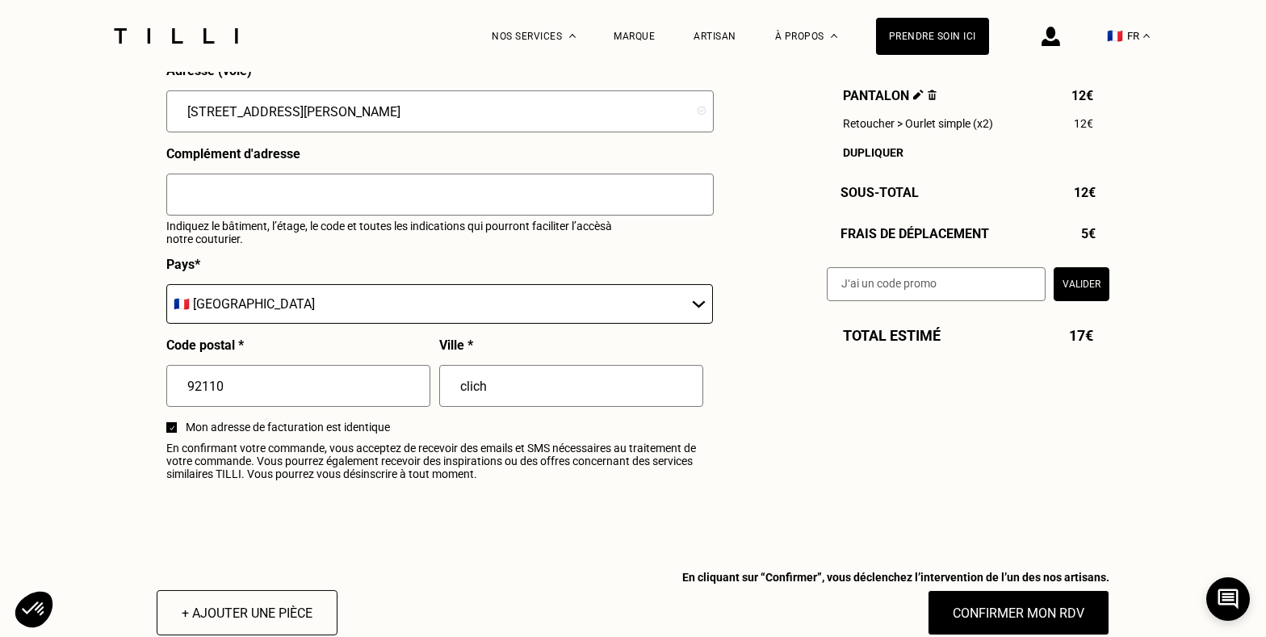
type input "clichy"
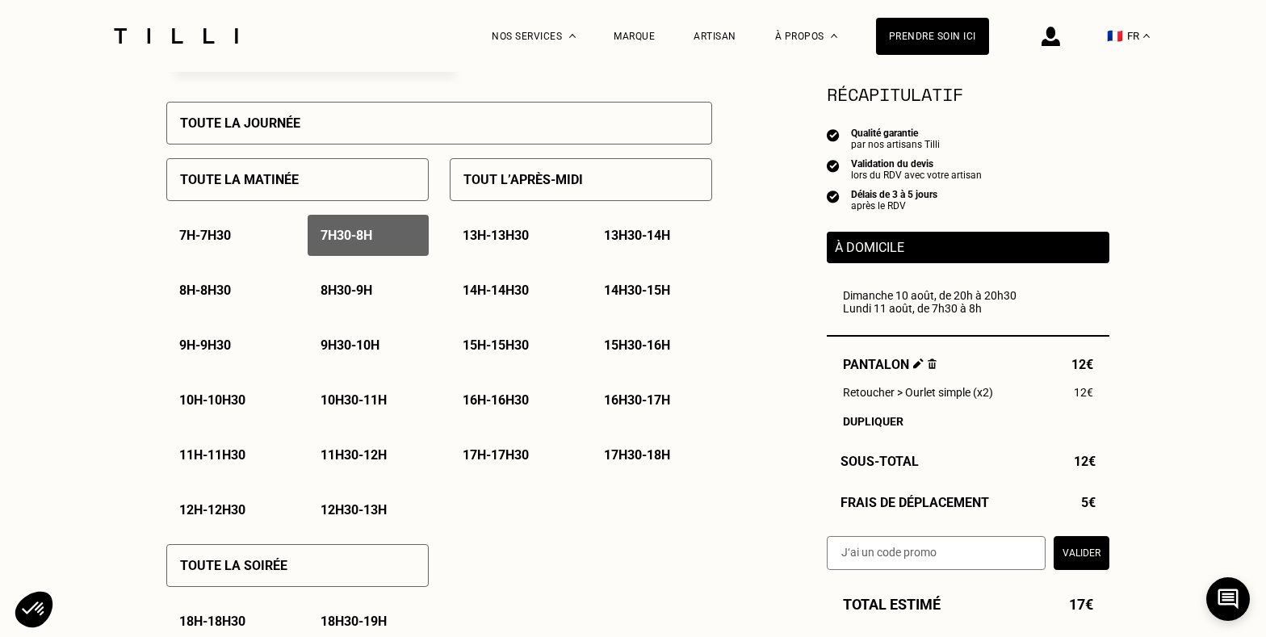
scroll to position [0, 0]
